Goal: Information Seeking & Learning: Learn about a topic

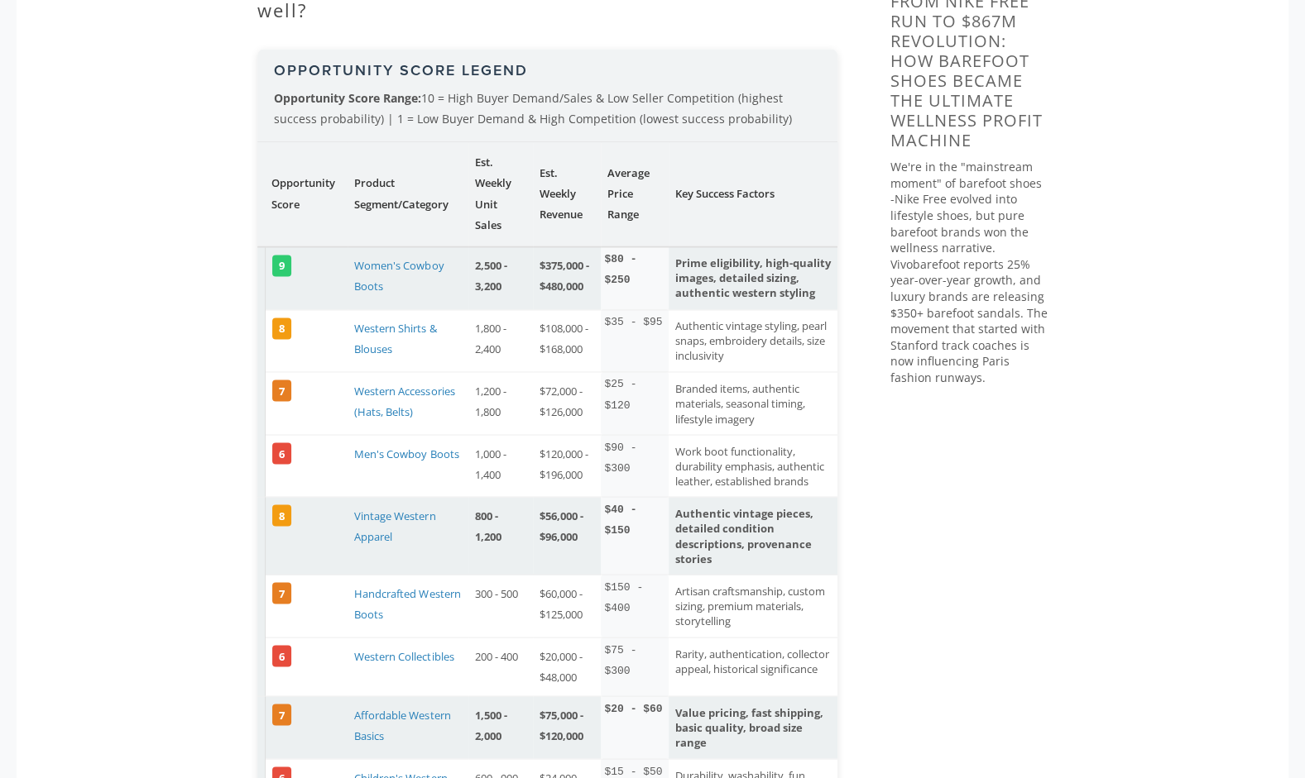
scroll to position [0, 81]
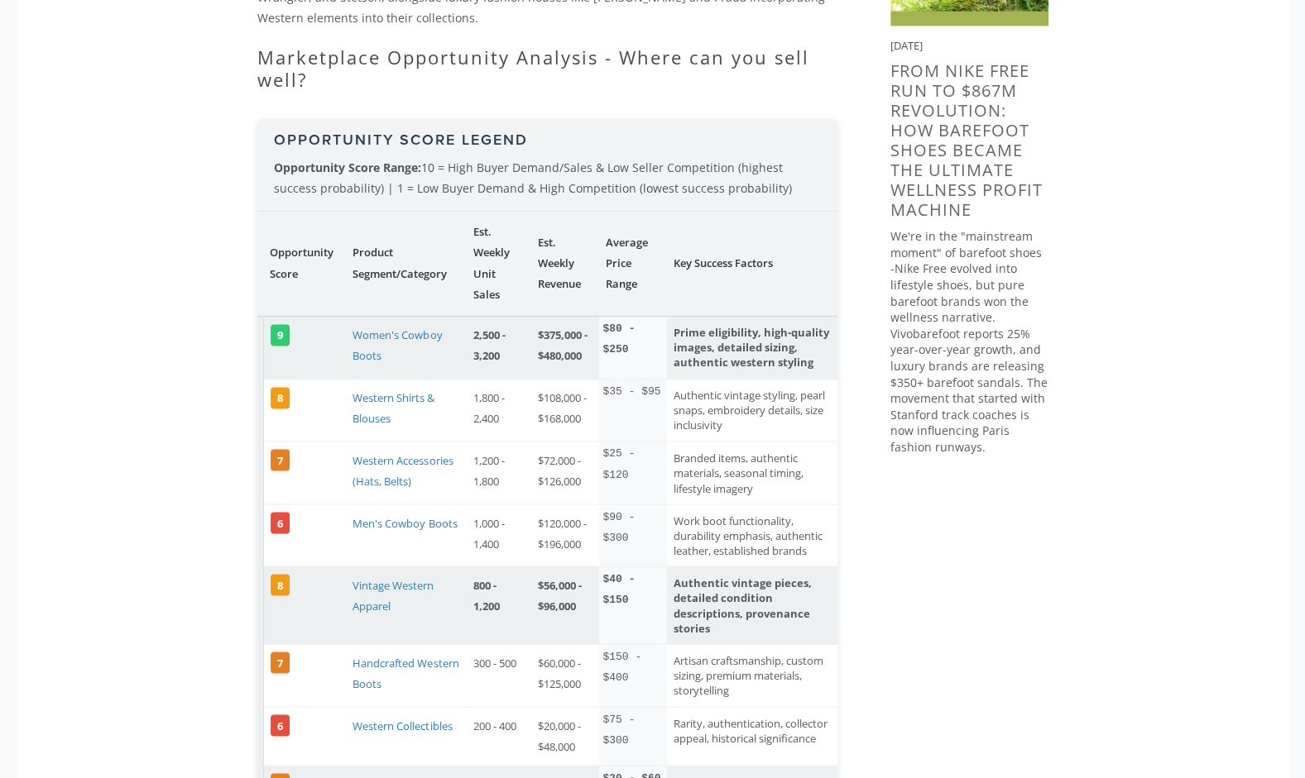
scroll to position [1489, 0]
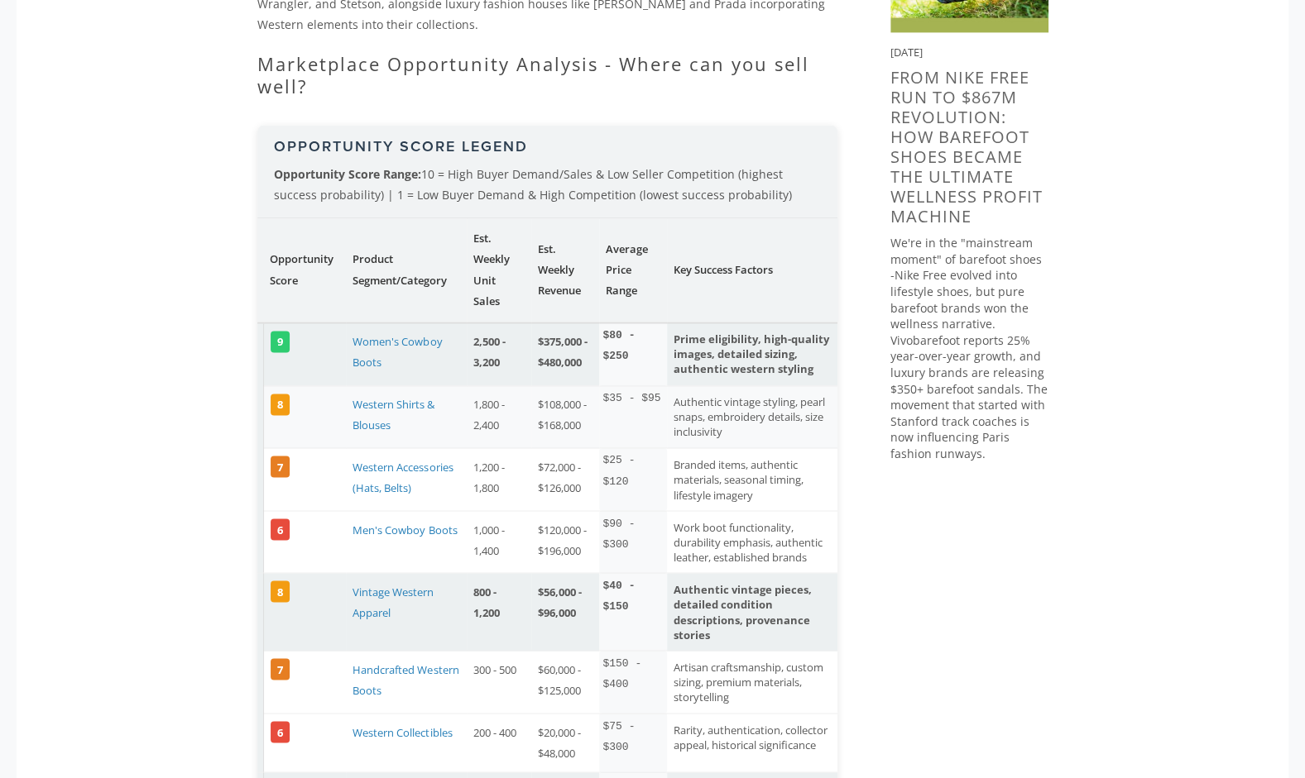
click at [382, 422] on td "Western Shirts & Blouses" at bounding box center [406, 417] width 121 height 63
click at [371, 407] on td "Western Shirts & Blouses" at bounding box center [406, 417] width 121 height 63
click at [389, 394] on td "Western Shirts & Blouses" at bounding box center [406, 417] width 121 height 63
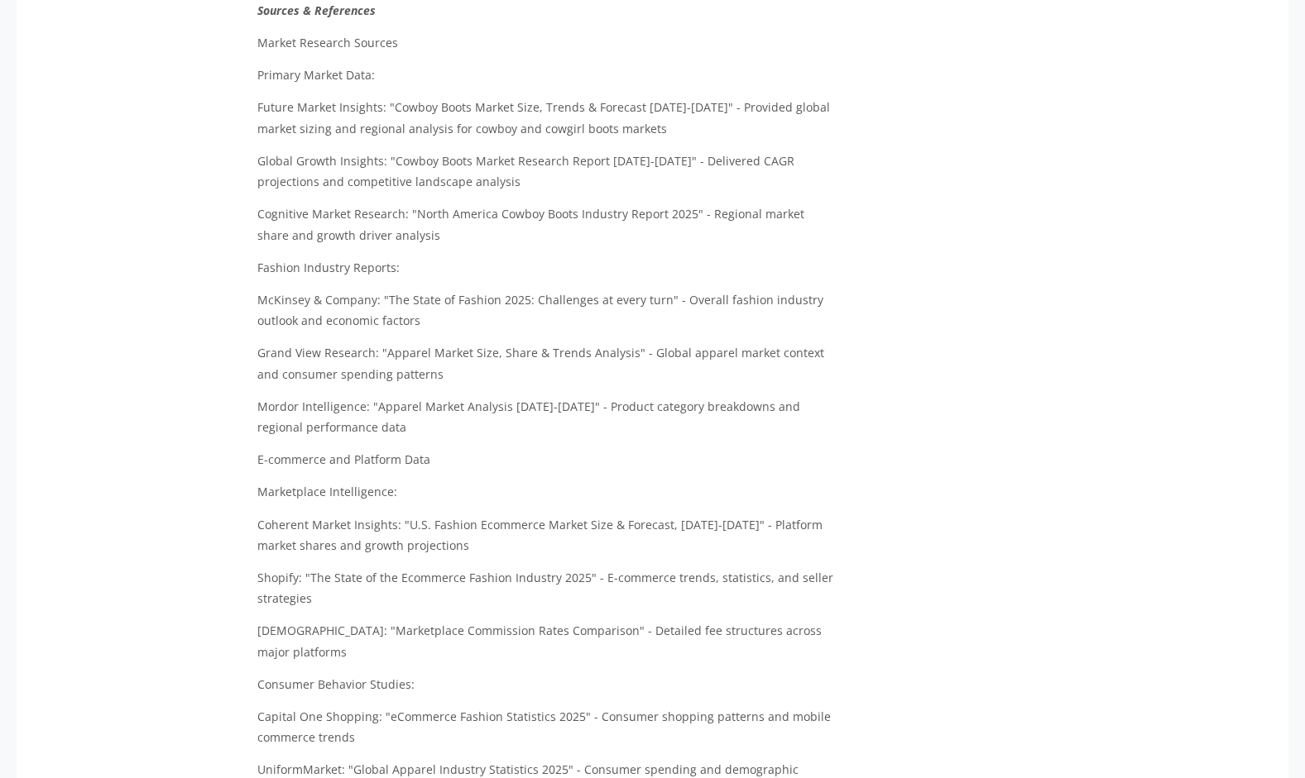
scroll to position [4108, 0]
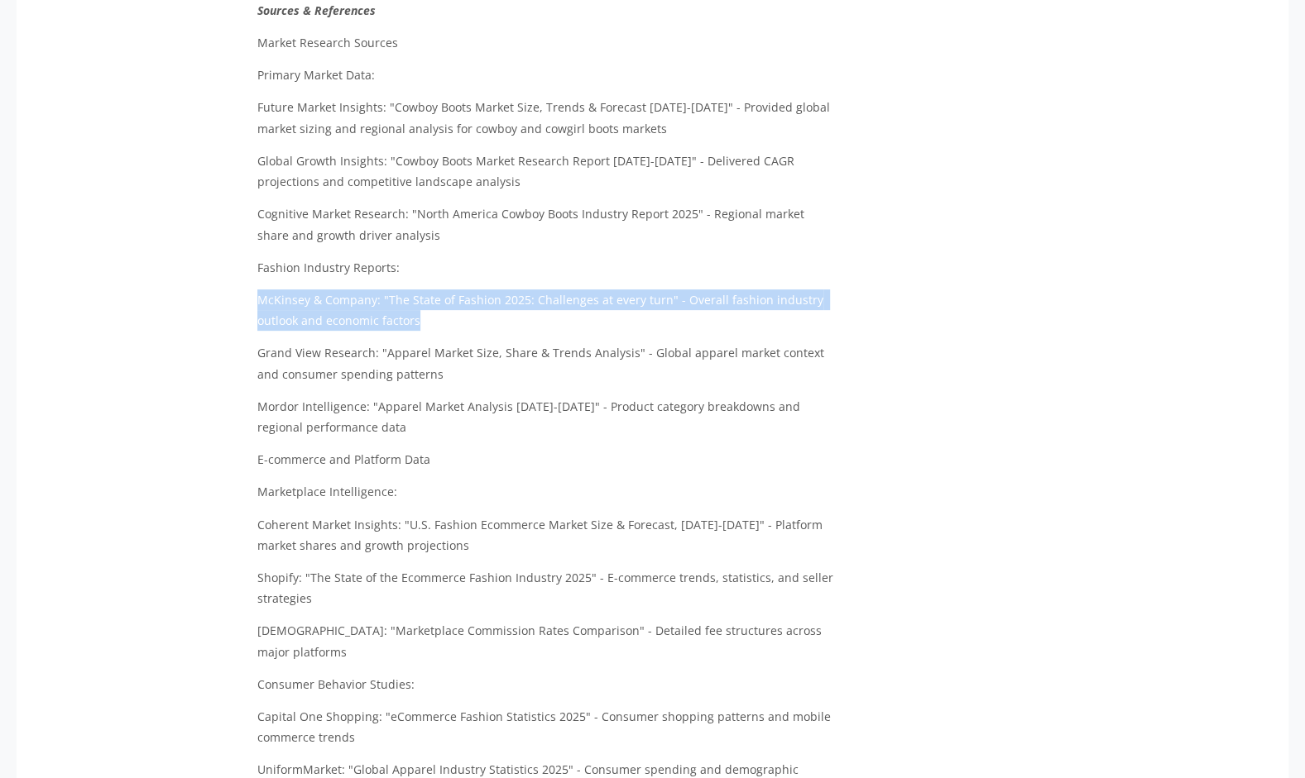
drag, startPoint x: 418, startPoint y: 298, endPoint x: 253, endPoint y: 282, distance: 165.4
copy p "McKinsey & Company: "The State of Fashion 2025: Challenges at every turn" - Ove…"
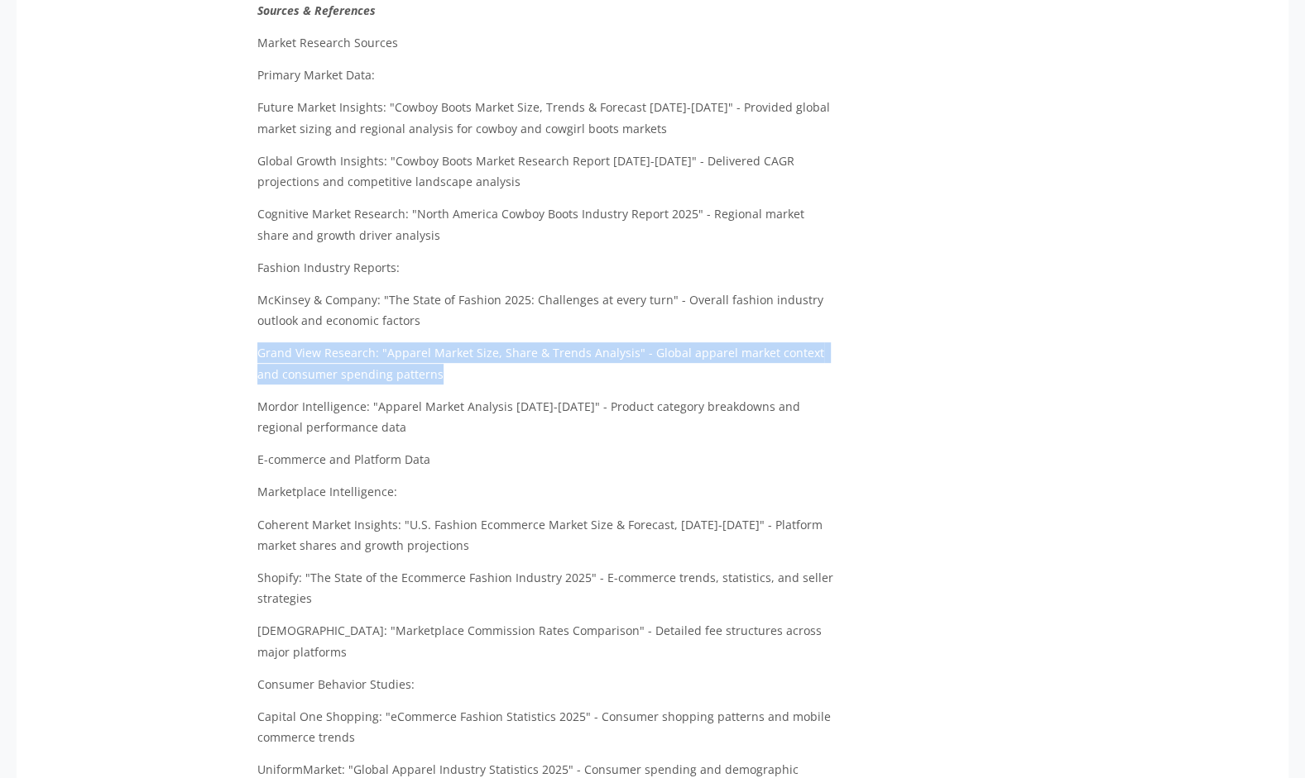
drag, startPoint x: 411, startPoint y: 350, endPoint x: 251, endPoint y: 338, distance: 160.1
copy p "Grand View Research: "Apparel Market Size, Share & Trends Analysis" - Global ap…"
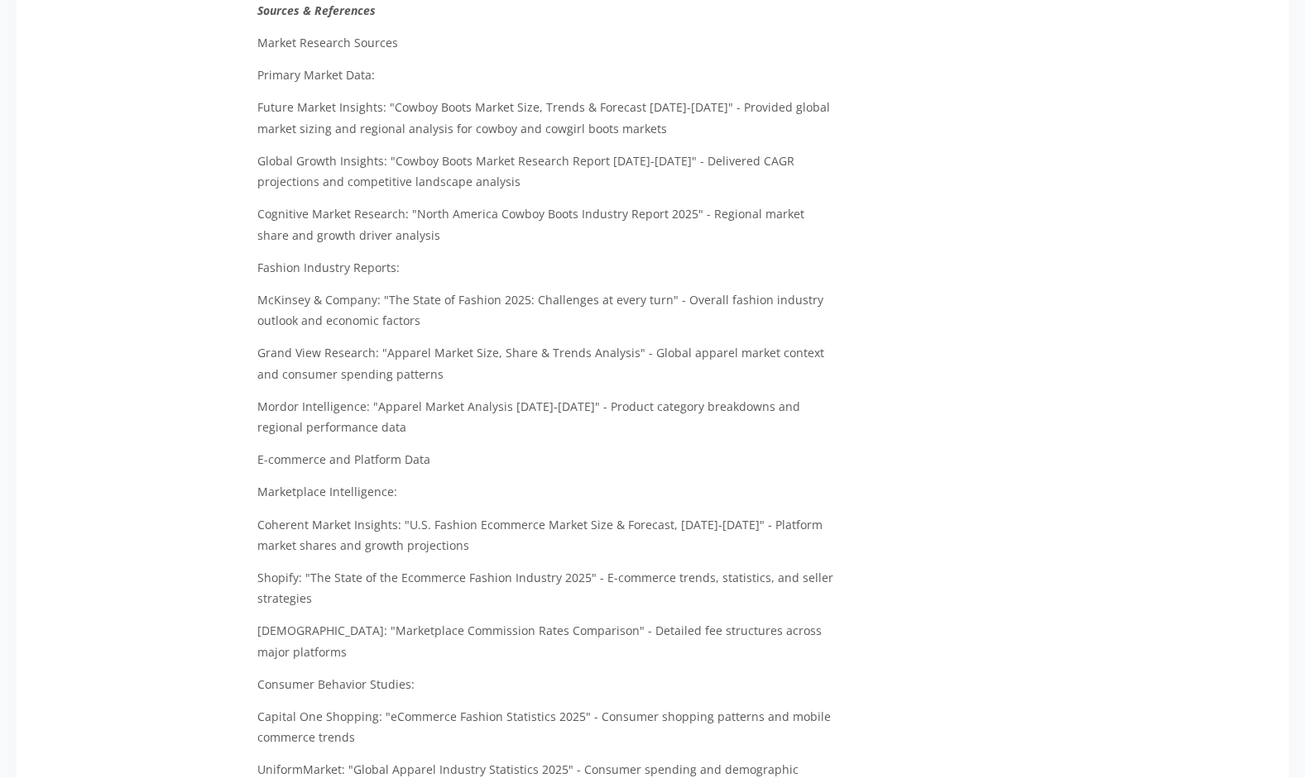
click at [458, 407] on p "Mordor Intelligence: "Apparel Market Analysis [DATE]-[DATE]" - Product category…" at bounding box center [547, 416] width 580 height 41
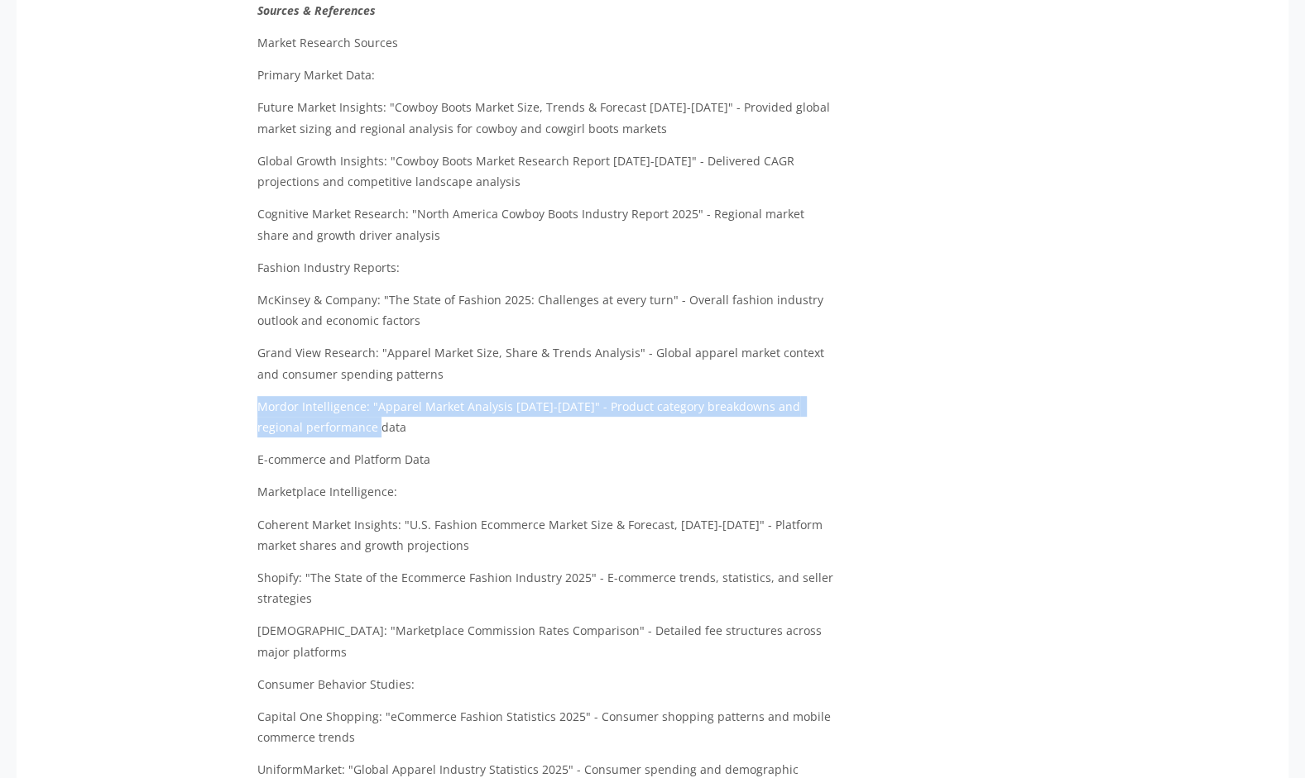
drag, startPoint x: 358, startPoint y: 400, endPoint x: 255, endPoint y: 376, distance: 106.3
copy p "Mordor Intelligence: "Apparel Market Analysis [DATE]-[DATE]" - Product category…"
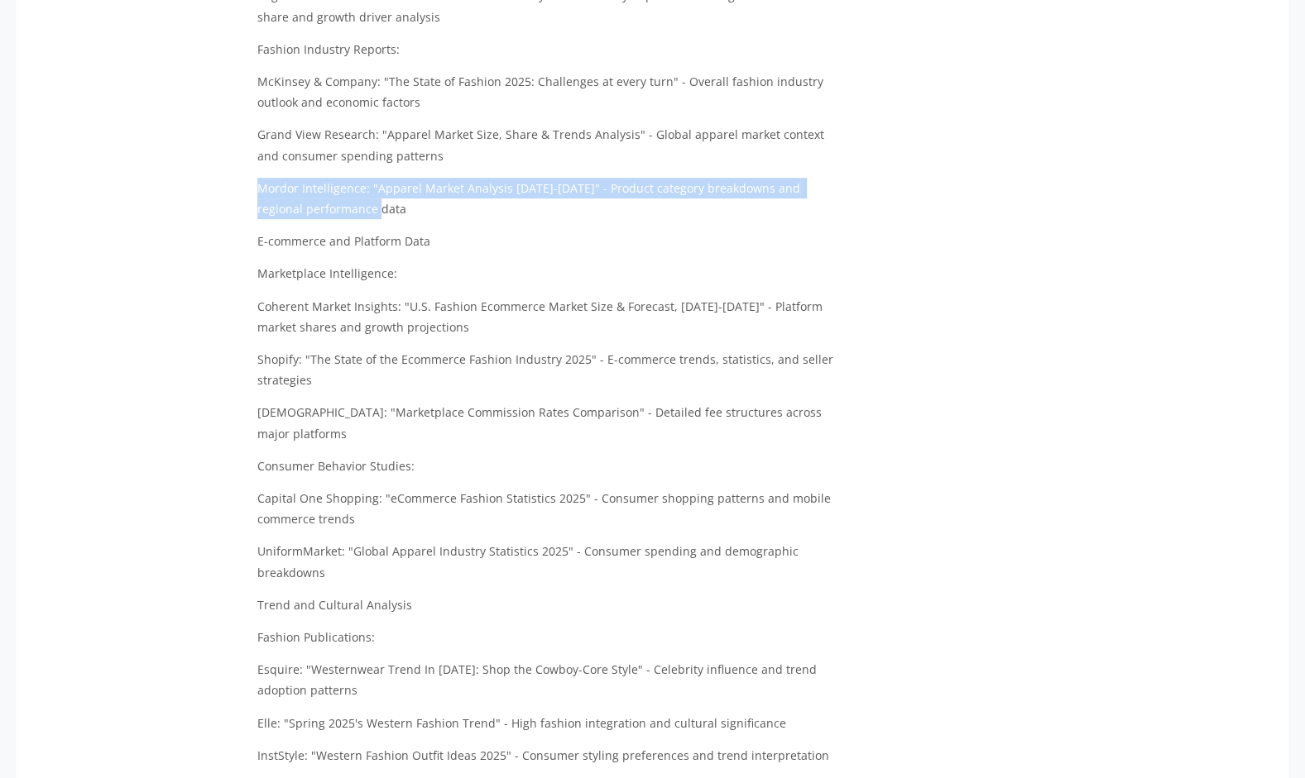
scroll to position [4337, 0]
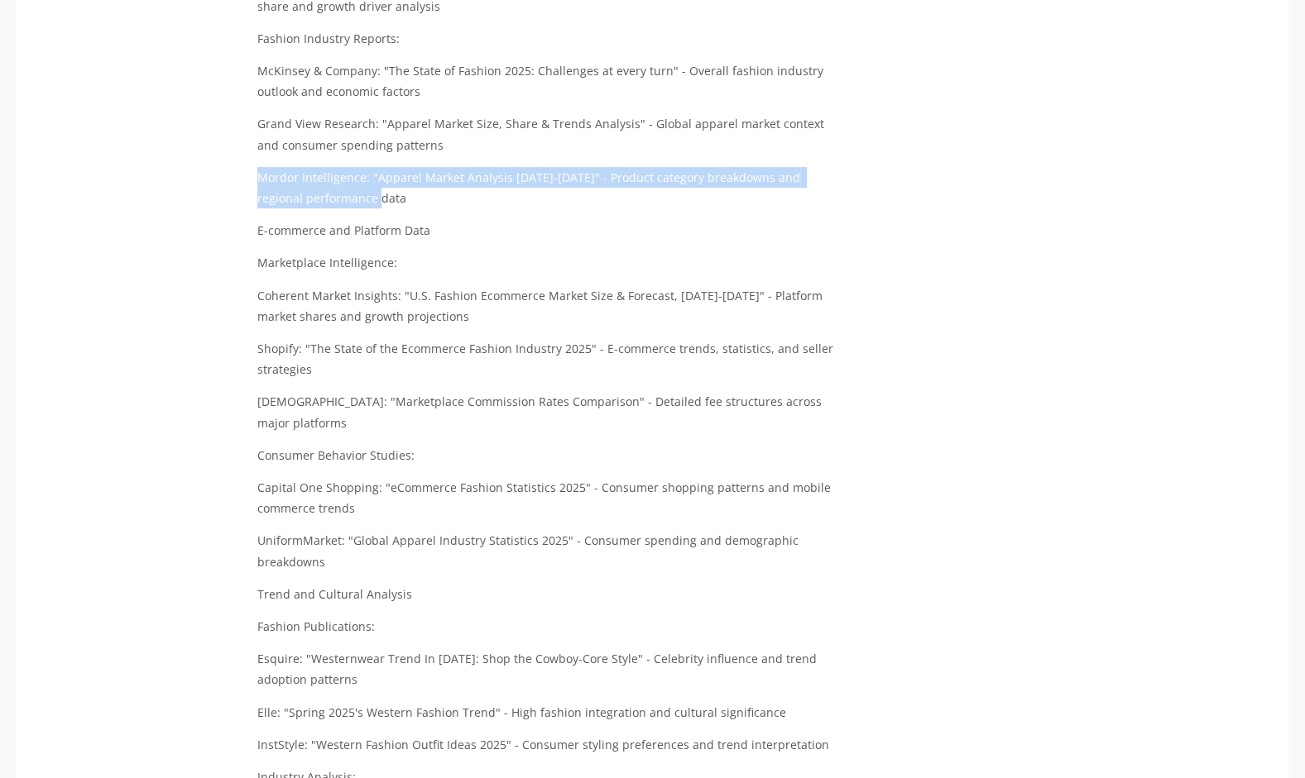
copy p "Mordor Intelligence: "Apparel Market Analysis [DATE]-[DATE]" - Product category…"
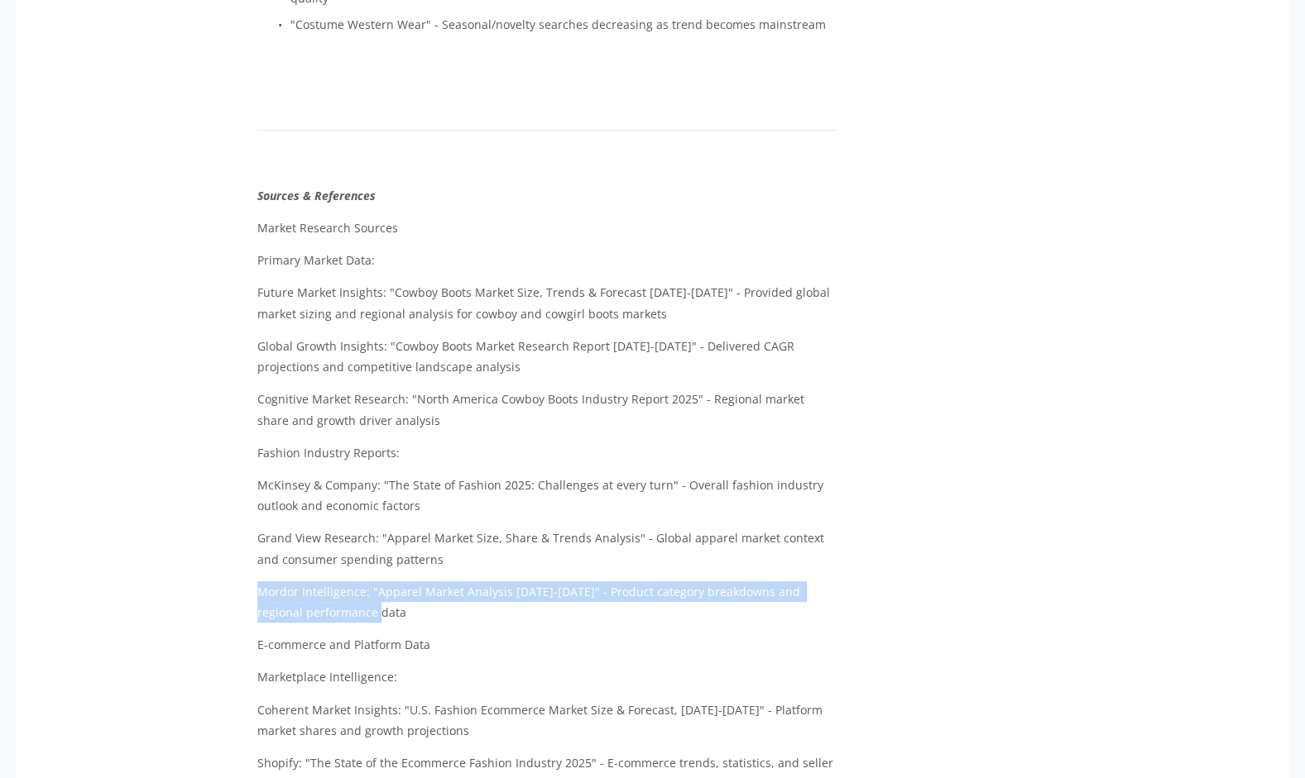
scroll to position [3904, 0]
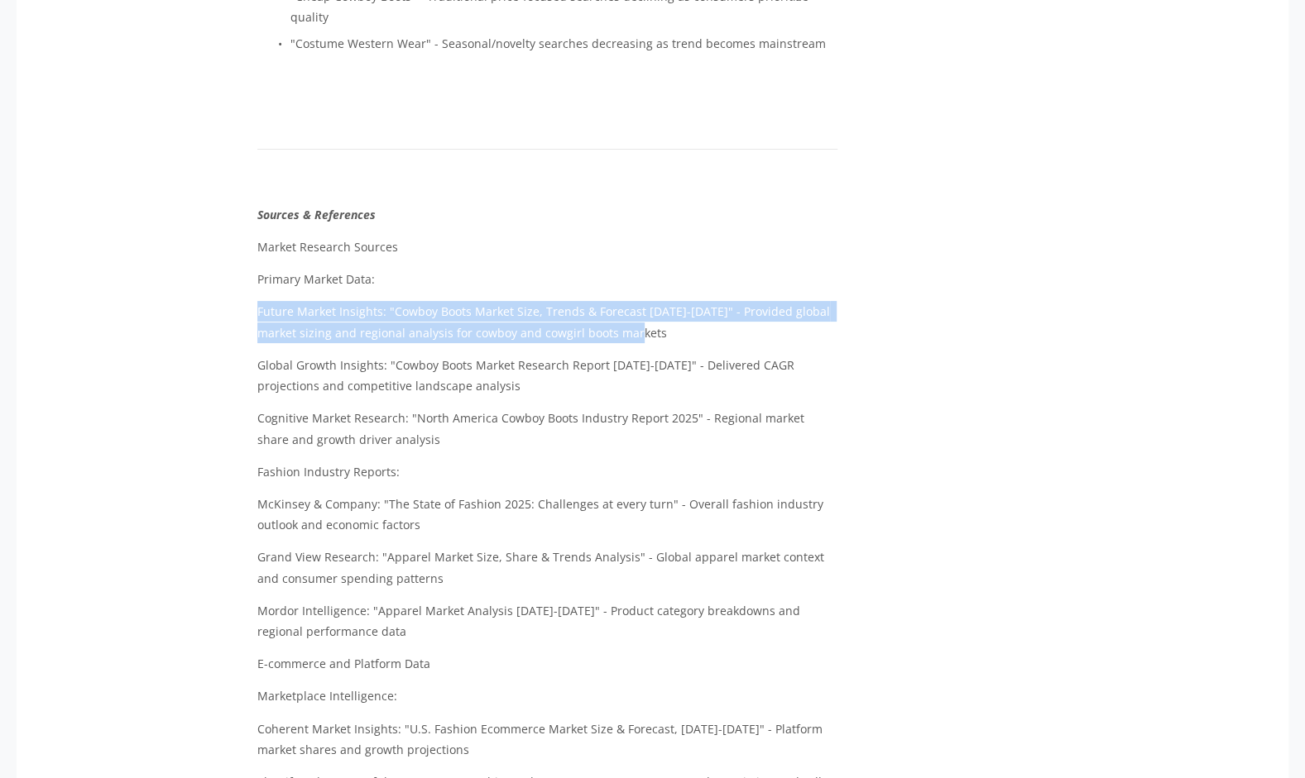
drag, startPoint x: 617, startPoint y: 307, endPoint x: 242, endPoint y: 289, distance: 376.0
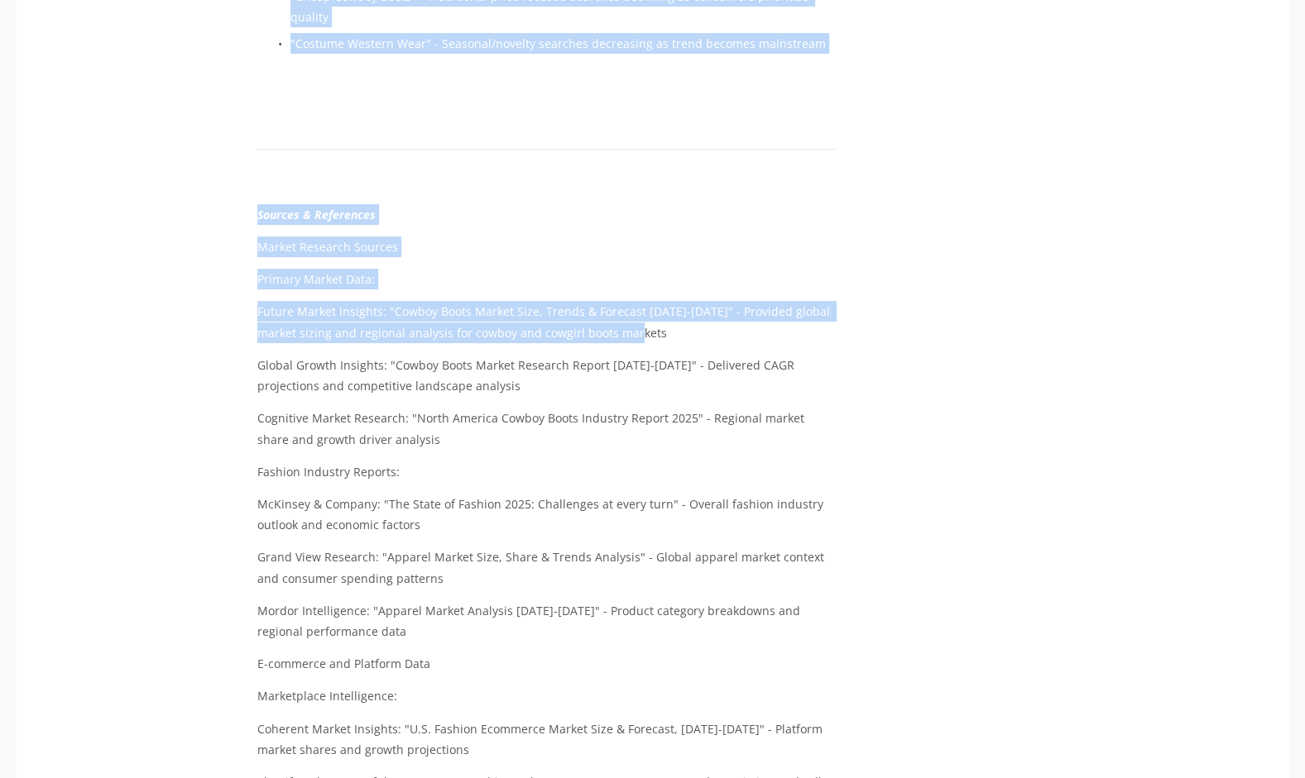
copy article "The Beyoncé Effect: How Country Fashion Became 2025's Hottest E-commerce Opport…"
